Goal: Navigation & Orientation: Find specific page/section

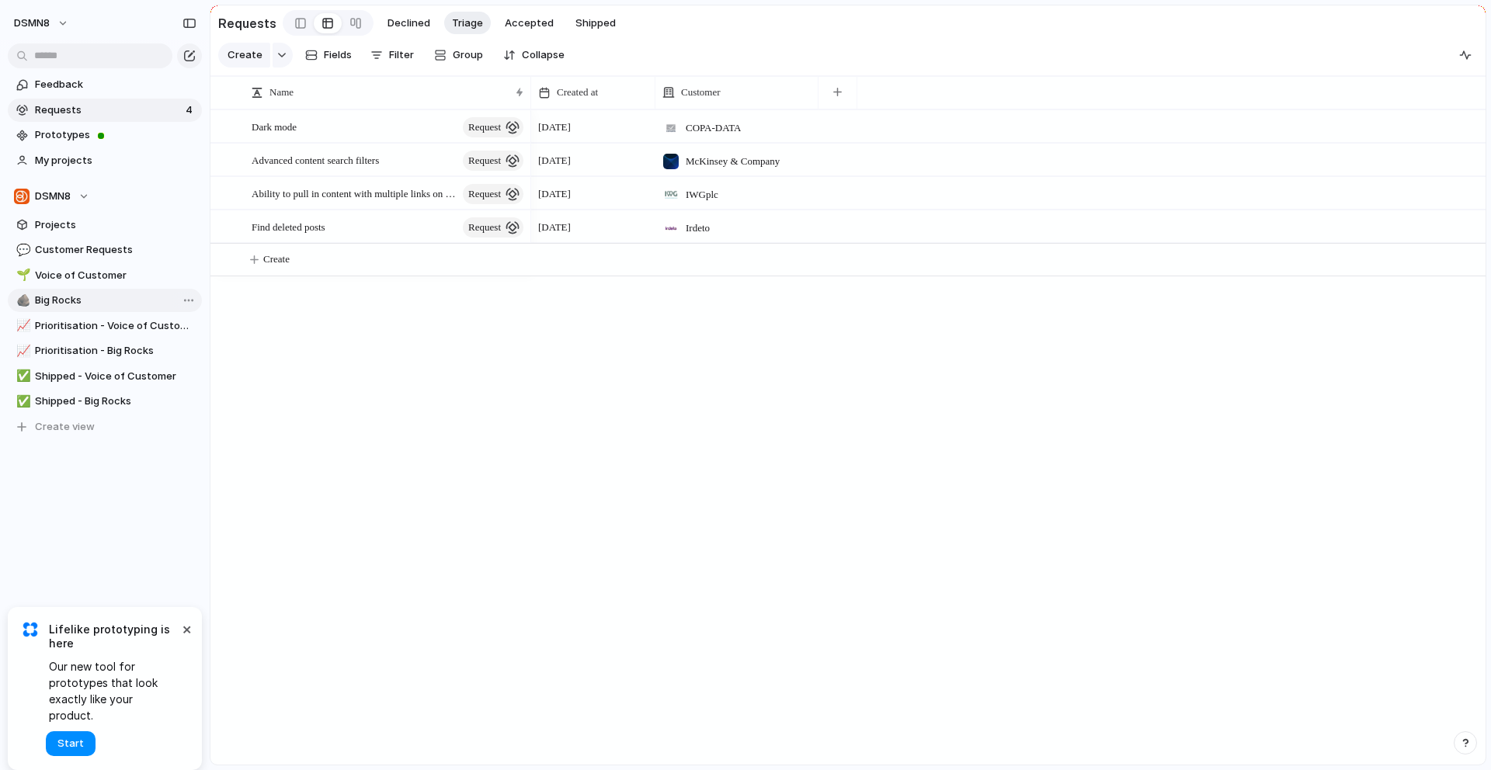
click at [116, 290] on link "🪨 Big Rocks" at bounding box center [105, 300] width 194 height 23
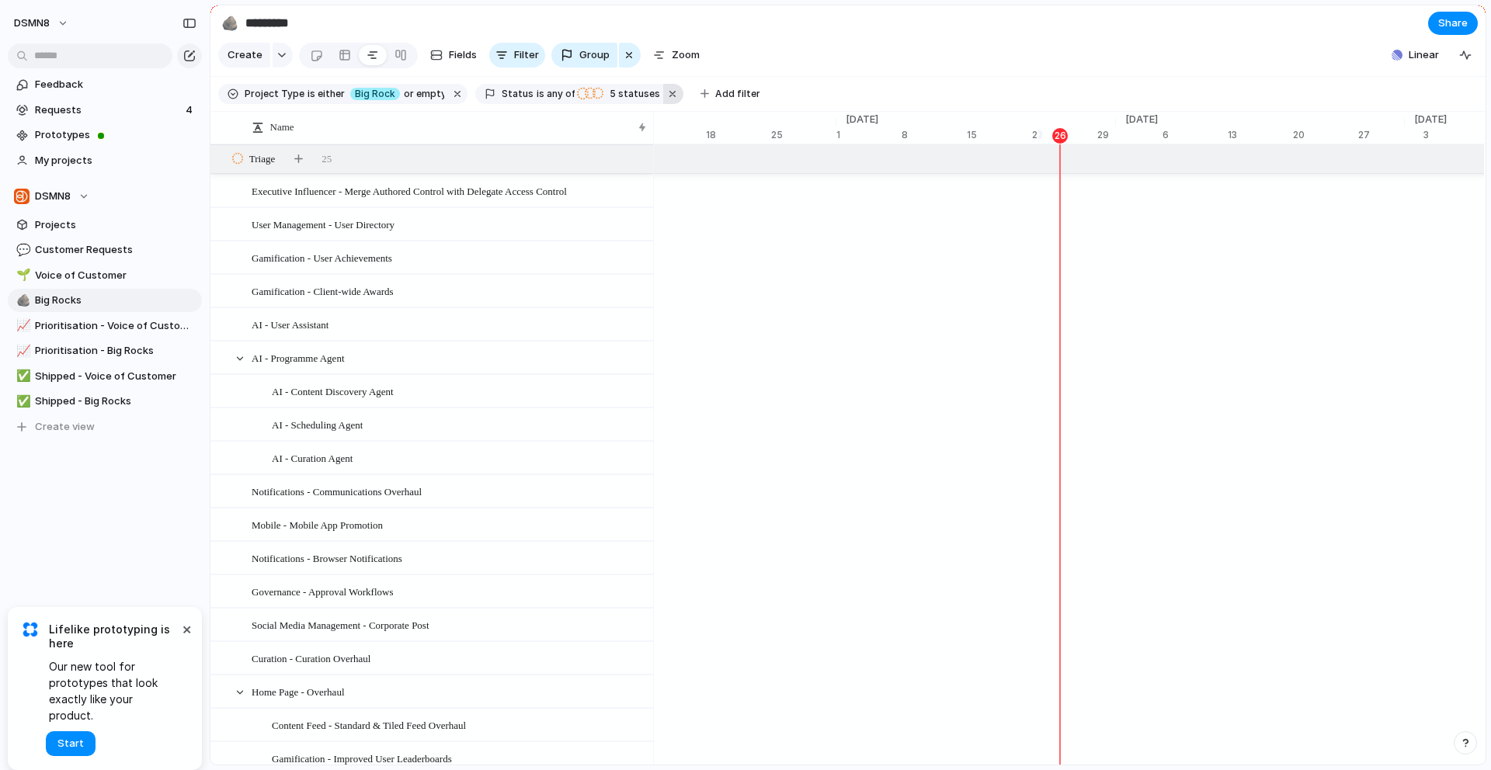
click at [663, 89] on button "button" at bounding box center [673, 94] width 20 height 20
click at [447, 92] on button "button" at bounding box center [457, 94] width 20 height 20
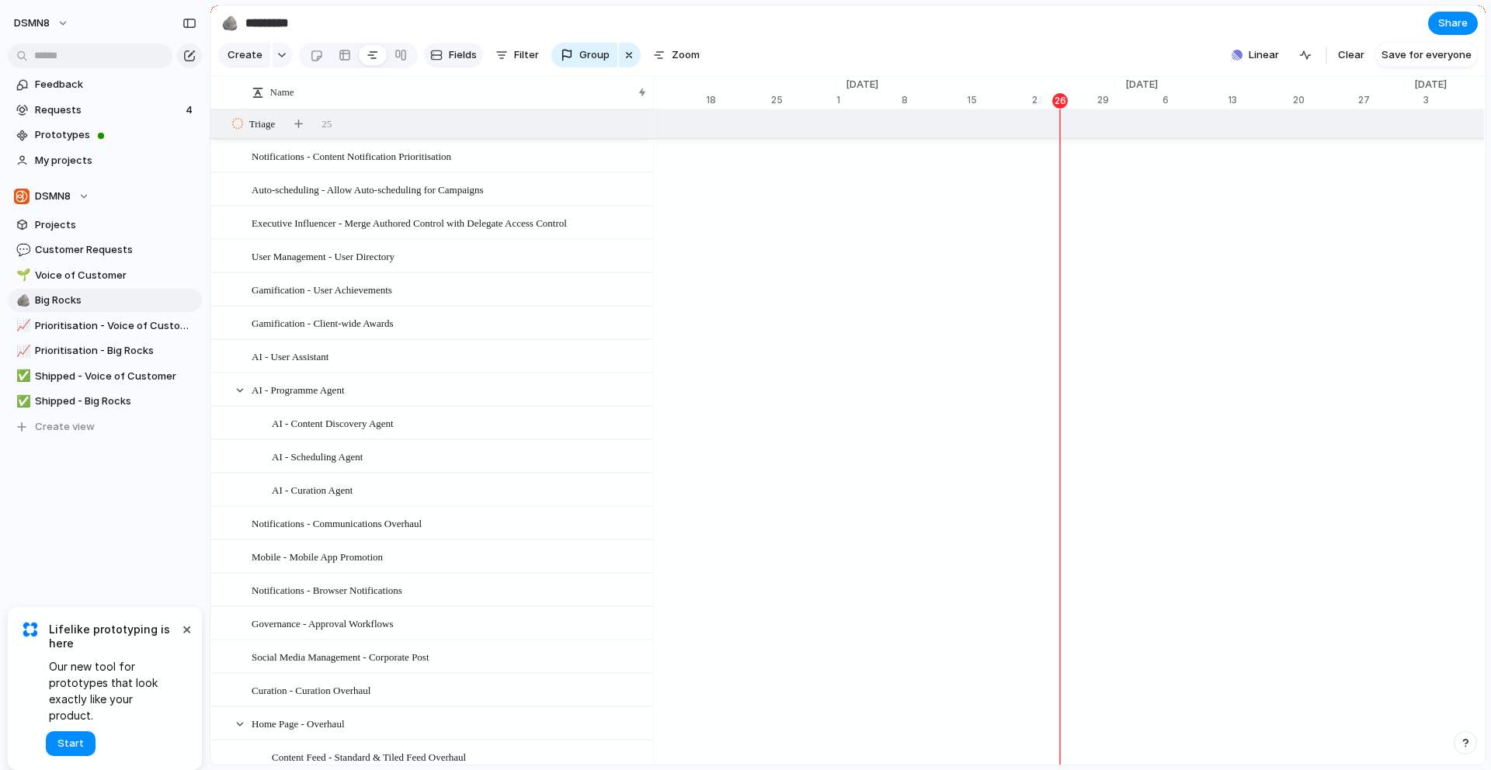
click at [461, 56] on span "Fields" at bounding box center [463, 55] width 28 height 16
click at [505, 52] on div "button" at bounding box center [501, 55] width 12 height 12
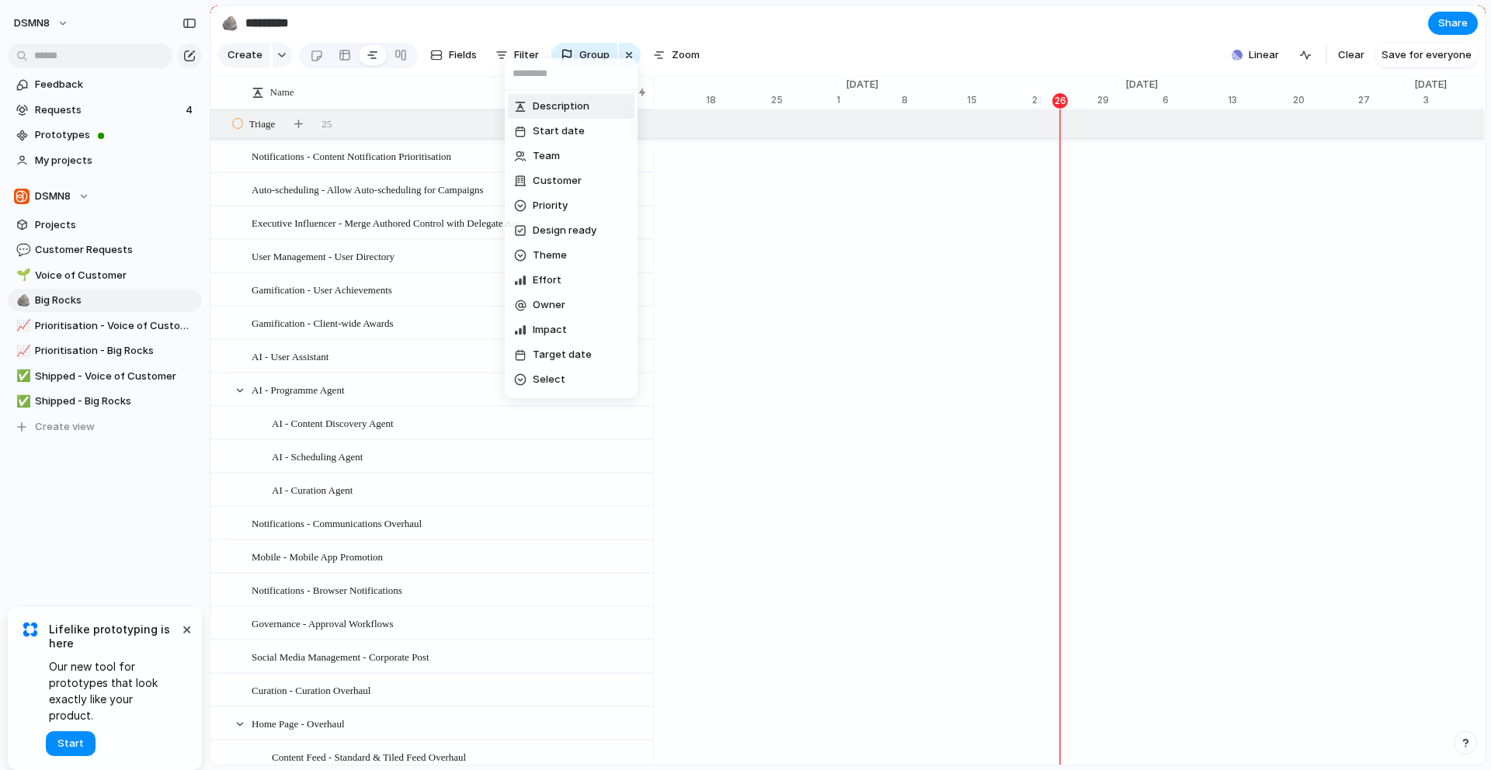
click at [682, 63] on div "Description Start date Team Customer Priority Design ready Theme Effort Owner I…" at bounding box center [745, 385] width 1491 height 770
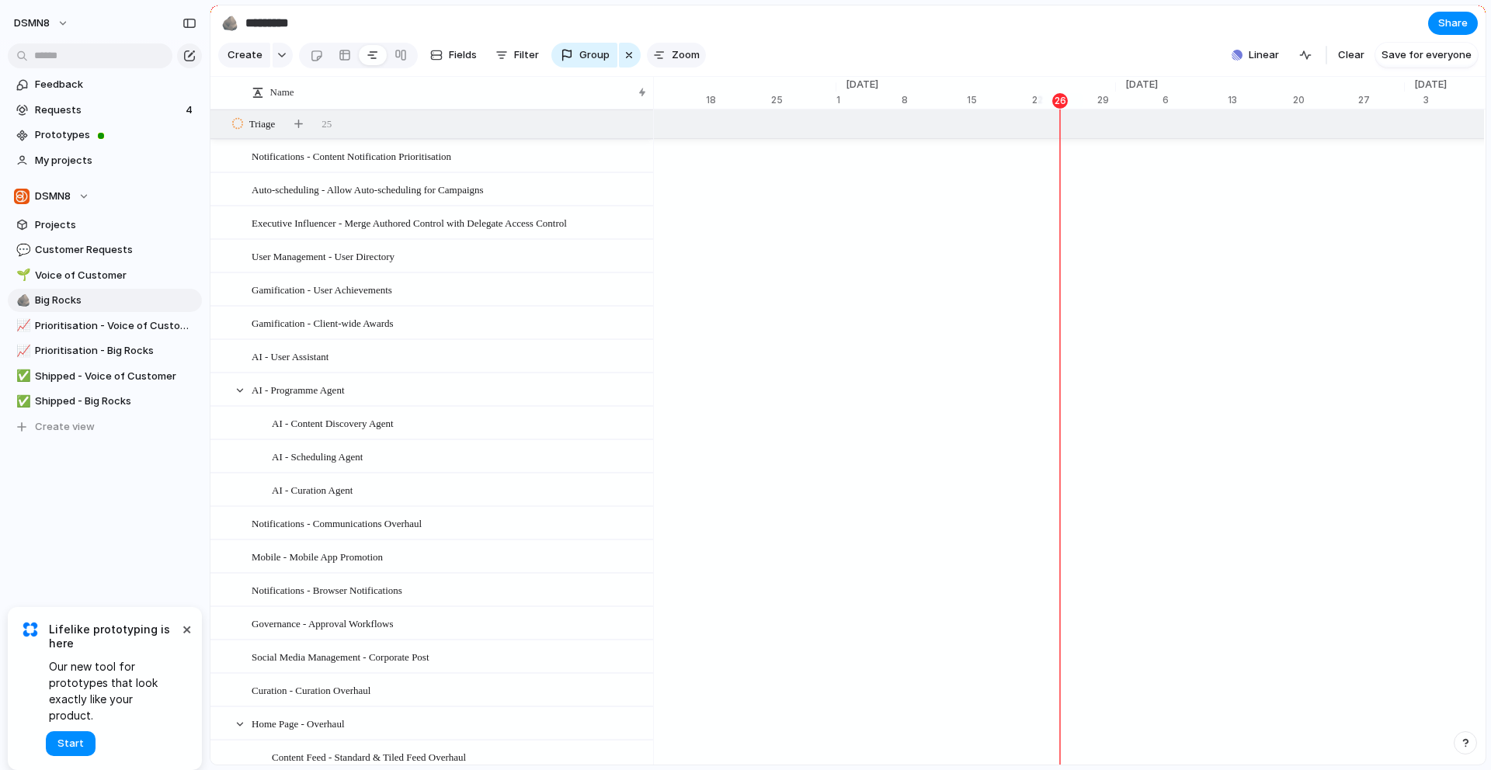
click at [679, 54] on span "Zoom" at bounding box center [686, 55] width 28 height 16
click at [238, 57] on span "Create" at bounding box center [244, 55] width 35 height 16
click at [529, 65] on button "Filter" at bounding box center [517, 55] width 56 height 25
